Goal: Participate in discussion: Engage in conversation with other users on a specific topic

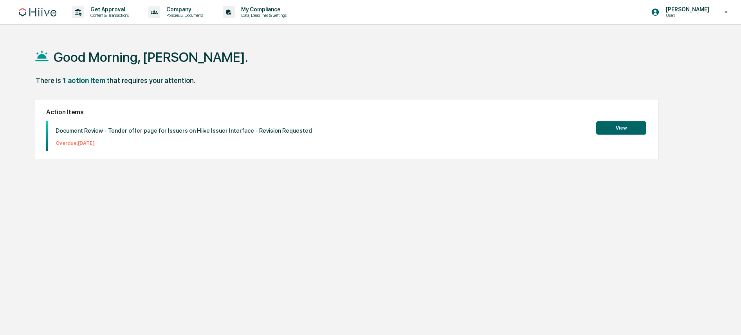
click at [352, 110] on h2 "Action Items" at bounding box center [346, 111] width 600 height 7
click at [617, 129] on button "View" at bounding box center [621, 127] width 50 height 13
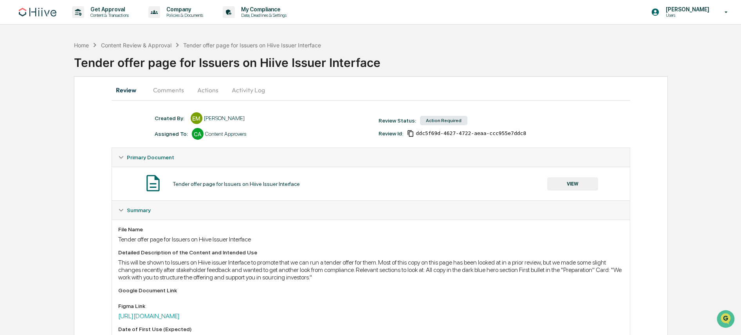
click at [203, 93] on button "Actions" at bounding box center [207, 90] width 35 height 19
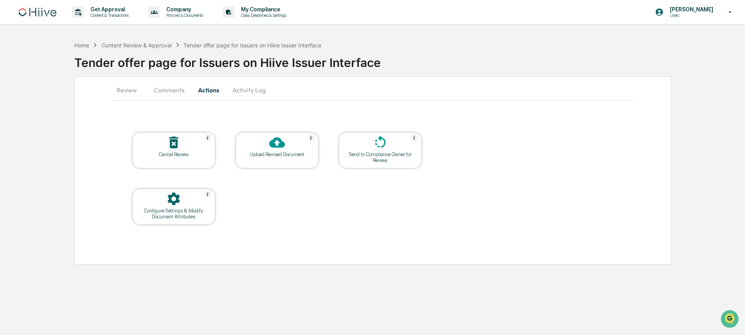
click at [294, 156] on div "Upload Revised Document" at bounding box center [277, 154] width 70 height 6
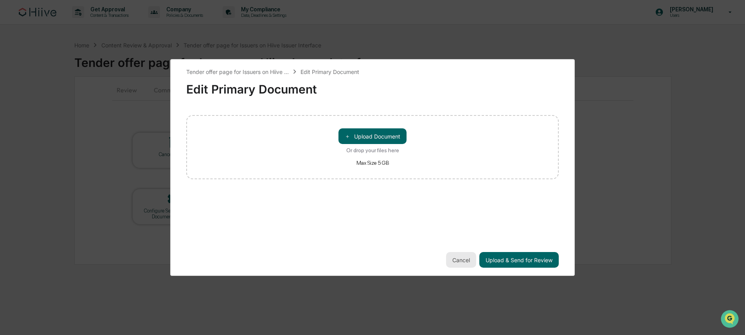
click at [463, 261] on button "Cancel" at bounding box center [461, 260] width 30 height 16
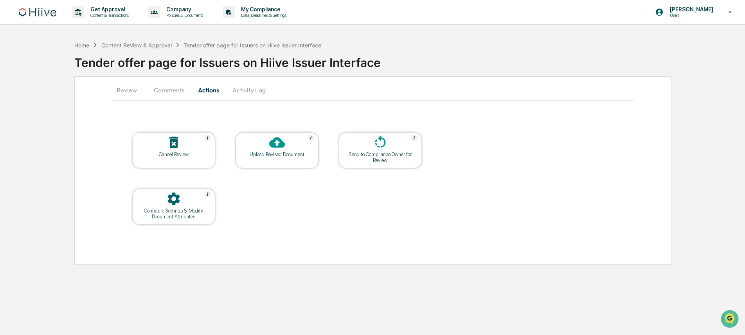
click at [124, 90] on button "Review" at bounding box center [129, 90] width 35 height 19
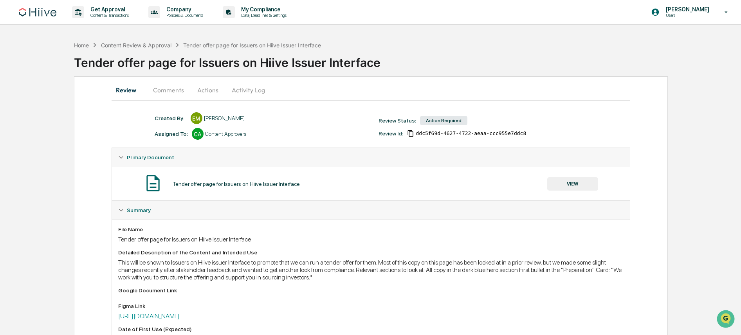
click at [173, 88] on button "Comments" at bounding box center [168, 90] width 43 height 19
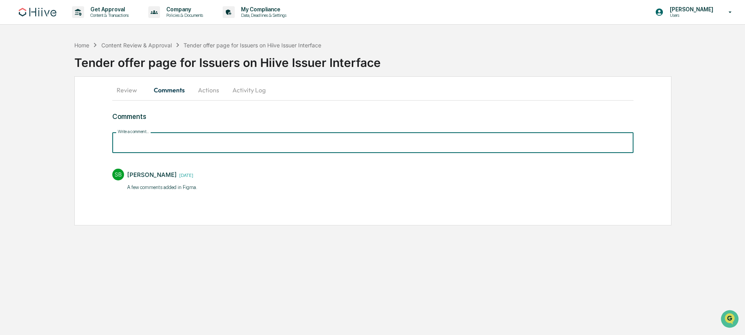
click at [174, 138] on input "Write a comment..." at bounding box center [372, 142] width 521 height 21
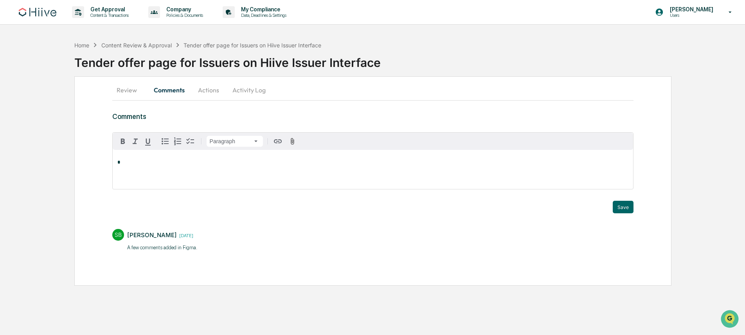
click at [174, 164] on p "*" at bounding box center [372, 162] width 511 height 5
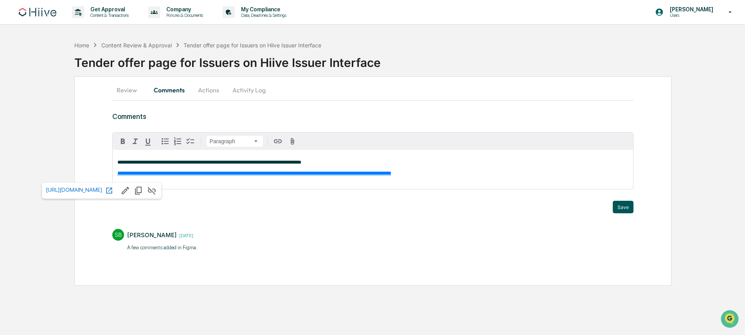
click at [627, 210] on button "Save" at bounding box center [623, 207] width 21 height 13
